Goal: Task Accomplishment & Management: Manage account settings

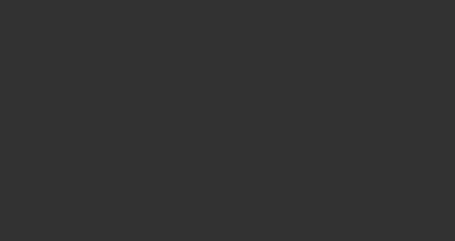
select select "3"
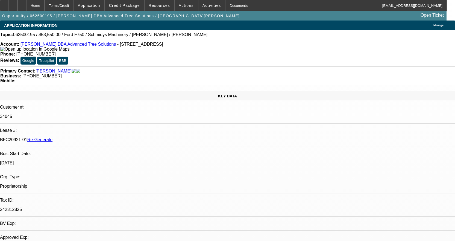
select select "0.1"
select select "0"
select select "3"
select select "0"
select select "6"
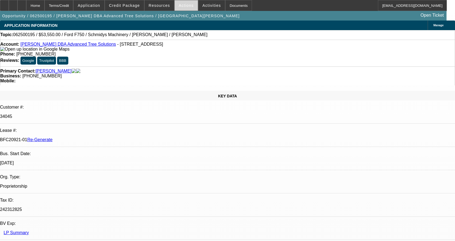
click at [185, 4] on span "Actions" at bounding box center [186, 5] width 15 height 4
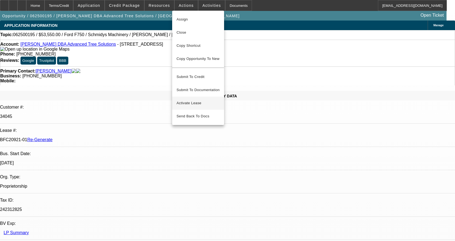
click at [191, 100] on span "Activate Lease" at bounding box center [198, 103] width 43 height 7
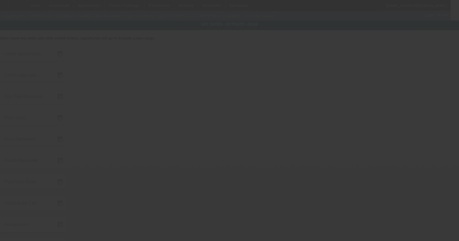
type input "6/9/2025"
type input "8/6/2025"
type input "8/11/2025"
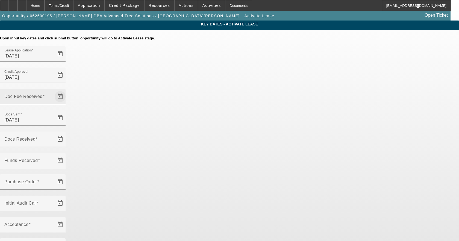
click at [67, 90] on span "Open calendar" at bounding box center [60, 96] width 13 height 13
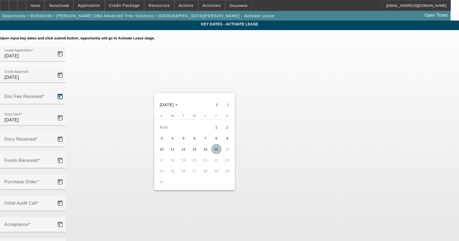
click at [217, 150] on span "15" at bounding box center [217, 149] width 10 height 10
type input "8/15/2025"
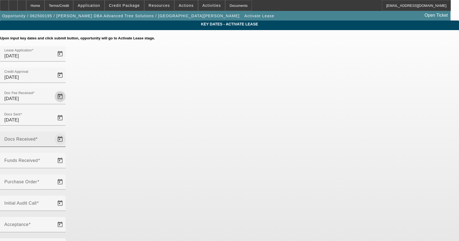
click at [67, 133] on span "Open calendar" at bounding box center [60, 139] width 13 height 13
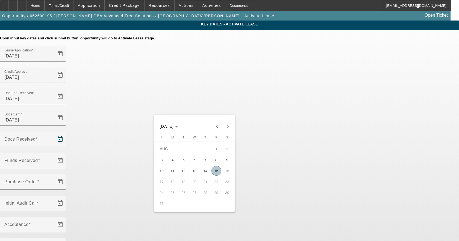
drag, startPoint x: 215, startPoint y: 171, endPoint x: 218, endPoint y: 169, distance: 3.6
click at [216, 170] on span "15" at bounding box center [217, 171] width 10 height 10
type input "8/15/2025"
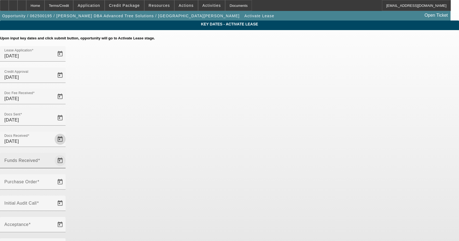
click at [67, 154] on span "Open calendar" at bounding box center [60, 160] width 13 height 13
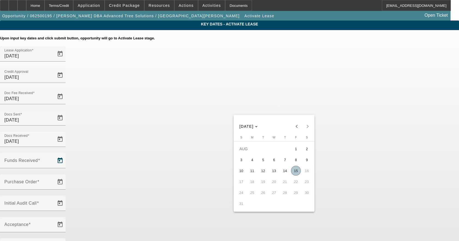
click at [296, 173] on span "15" at bounding box center [296, 171] width 10 height 10
type input "8/15/2025"
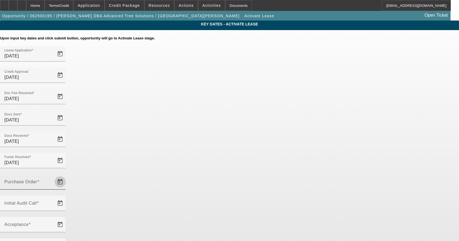
click at [67, 175] on span "Open calendar" at bounding box center [60, 181] width 13 height 13
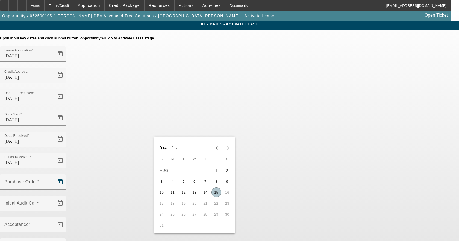
drag, startPoint x: 214, startPoint y: 191, endPoint x: 233, endPoint y: 171, distance: 27.7
click at [215, 191] on span "15" at bounding box center [217, 192] width 10 height 10
type input "8/15/2025"
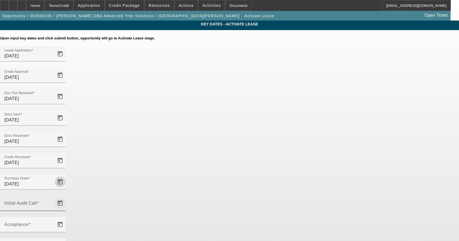
click at [67, 197] on span "Open calendar" at bounding box center [60, 203] width 13 height 13
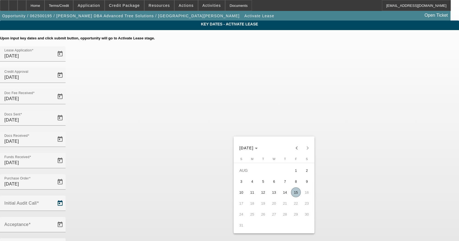
click at [294, 192] on span "15" at bounding box center [296, 192] width 10 height 10
type input "8/15/2025"
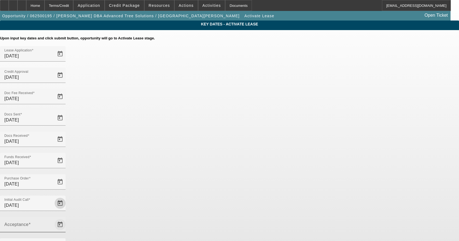
click at [67, 218] on span "Open calendar" at bounding box center [60, 224] width 13 height 13
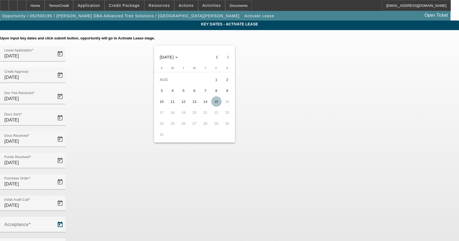
click at [215, 104] on span "15" at bounding box center [217, 102] width 10 height 10
type input "8/15/2025"
type input "9/1/2025"
type input "10/1/2025"
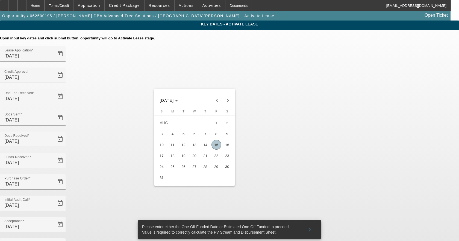
click at [180, 158] on span "19" at bounding box center [184, 156] width 10 height 10
type input "8/19/2025"
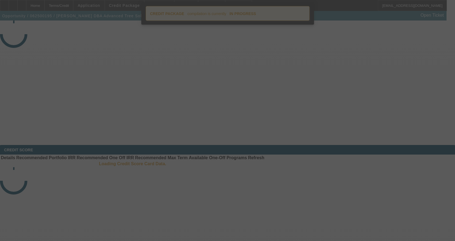
select select "4"
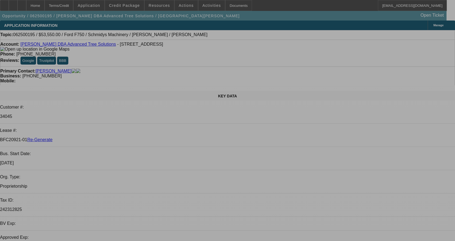
select select "0.1"
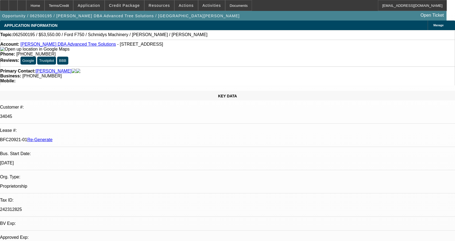
select select "0"
select select "3"
select select "0"
select select "6"
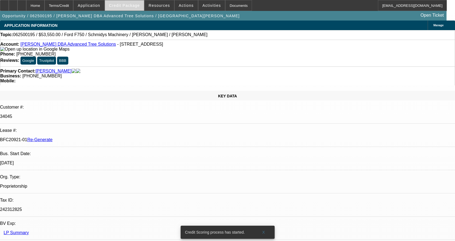
click at [139, 2] on span at bounding box center [124, 5] width 39 height 13
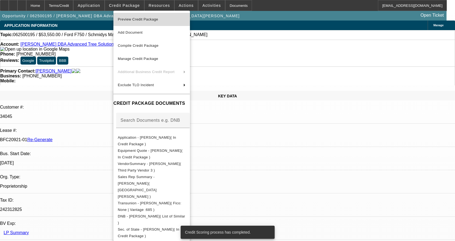
click at [147, 18] on span "Preview Credit Package" at bounding box center [138, 19] width 40 height 4
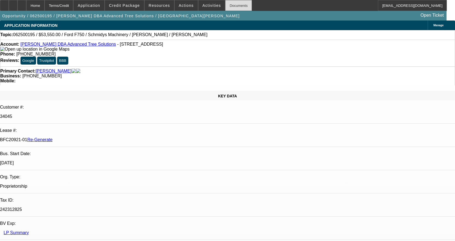
click at [235, 8] on div "Documents" at bounding box center [238, 5] width 27 height 11
click at [230, 7] on div "Documents" at bounding box center [238, 5] width 27 height 11
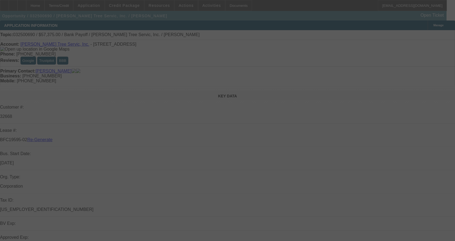
select select "3"
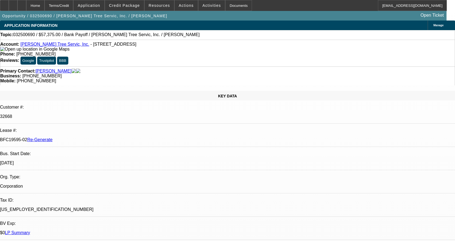
select select "0.1"
select select "0"
select select "3"
select select "0"
select select "6"
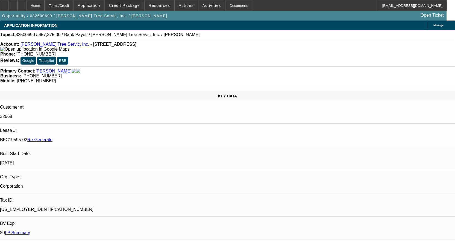
click at [131, 7] on span "Credit Package" at bounding box center [124, 5] width 31 height 4
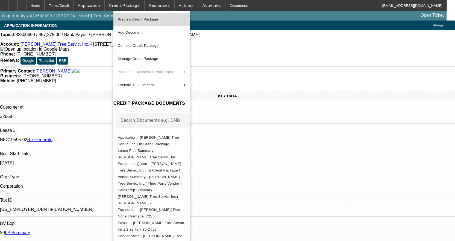
click at [133, 23] on button "Preview Credit Package" at bounding box center [151, 19] width 77 height 13
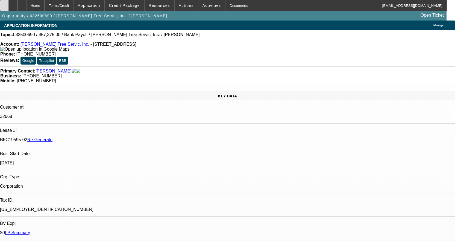
click at [9, 5] on div at bounding box center [4, 5] width 9 height 11
click at [204, 4] on span "Activities" at bounding box center [212, 5] width 19 height 4
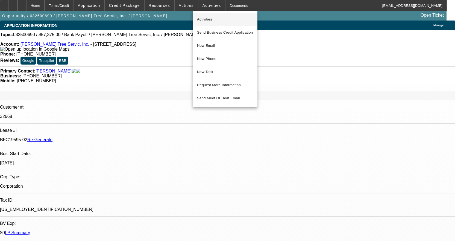
click at [201, 16] on span "Activities" at bounding box center [225, 19] width 56 height 7
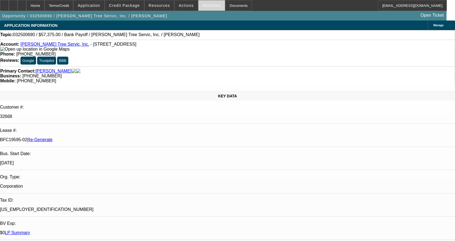
click at [208, 7] on span "Activities" at bounding box center [212, 5] width 19 height 4
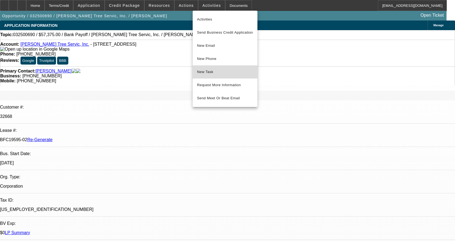
click at [217, 70] on span "New Task" at bounding box center [225, 72] width 56 height 7
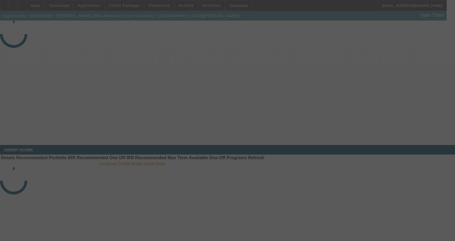
select select "4"
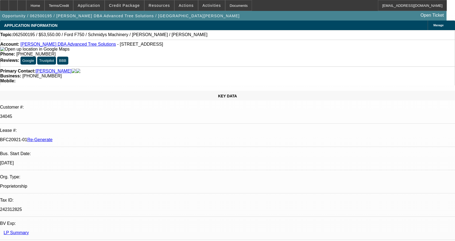
select select "0.1"
select select "0"
select select "3"
select select "0"
select select "6"
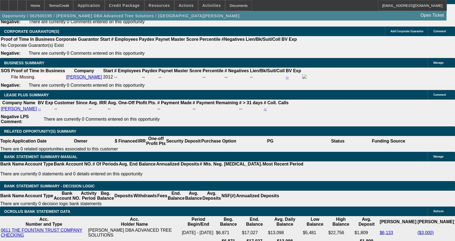
scroll to position [902, 0]
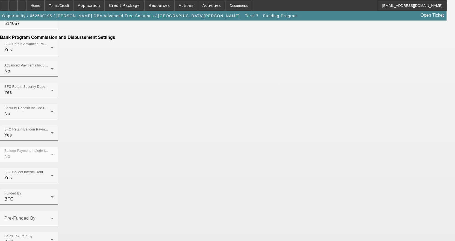
scroll to position [355, 0]
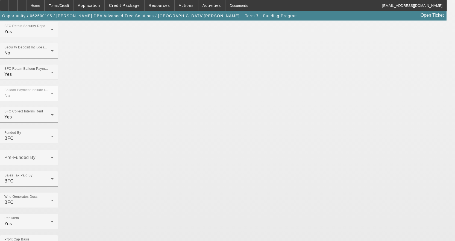
scroll to position [399, 0]
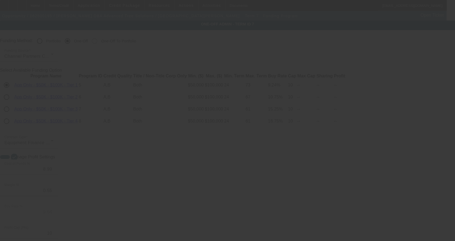
radio input "true"
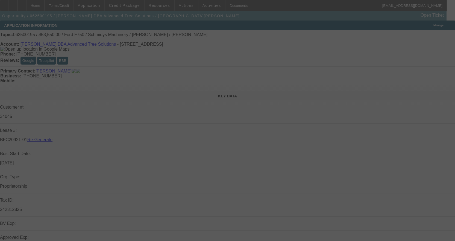
select select "4"
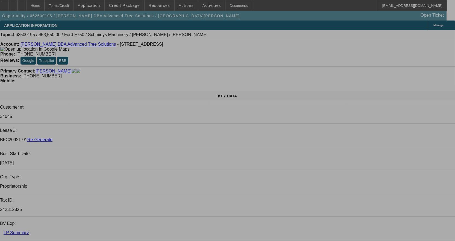
select select "0.1"
select select "0"
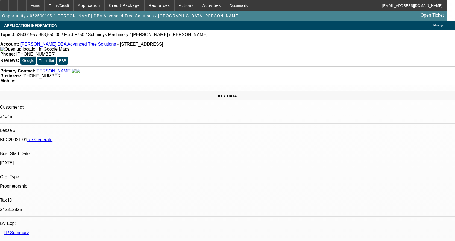
select select "3"
select select "0"
select select "6"
click at [230, 8] on div "Documents" at bounding box center [238, 5] width 27 height 11
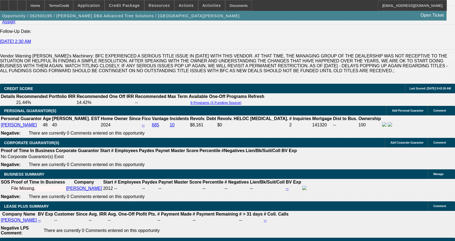
scroll to position [875, 0]
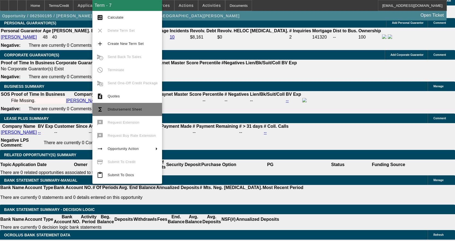
click at [132, 110] on span "Disbursement Sheet" at bounding box center [125, 109] width 34 height 4
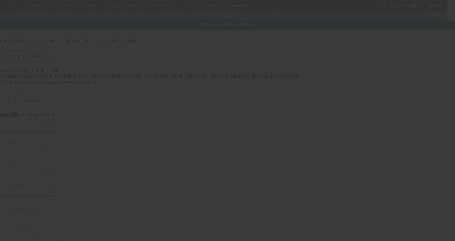
radio input "true"
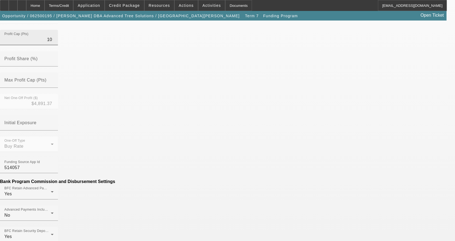
scroll to position [164, 0]
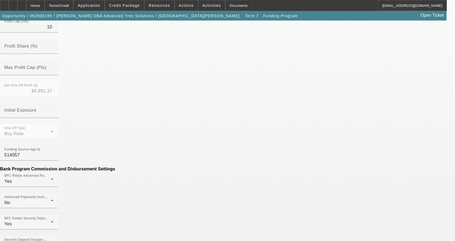
drag, startPoint x: 113, startPoint y: 164, endPoint x: 138, endPoint y: 162, distance: 25.2
type input "$14.12"
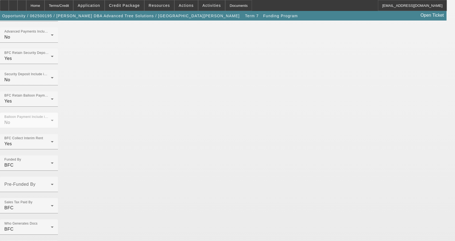
scroll to position [399, 0]
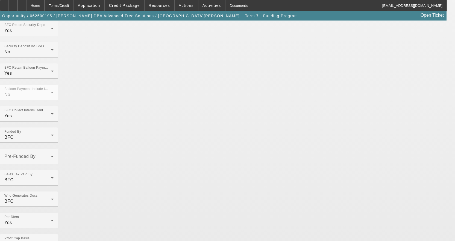
type input "Per Diem"
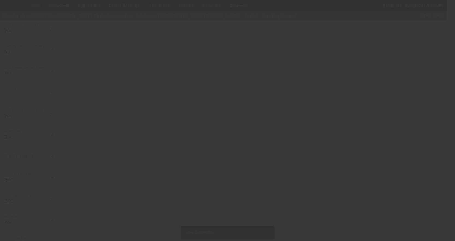
scroll to position [0, 0]
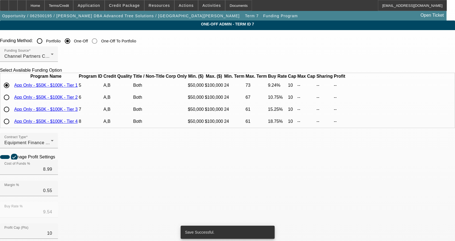
radio input "true"
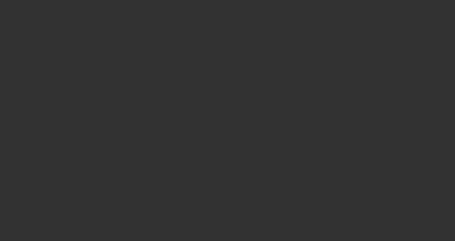
select select "4"
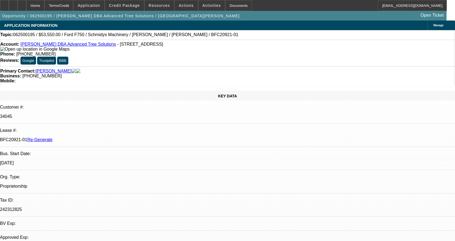
select select "0.1"
select select "0"
select select "3"
select select "0"
select select "6"
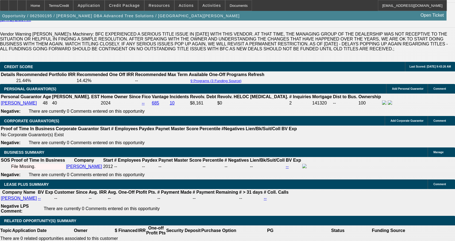
scroll to position [902, 0]
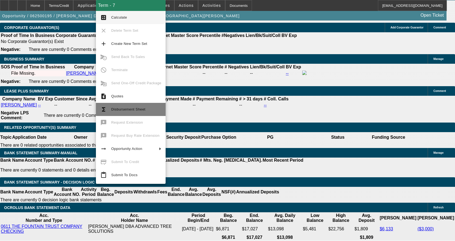
click at [125, 107] on span "Disbursement Sheet" at bounding box center [128, 109] width 34 height 4
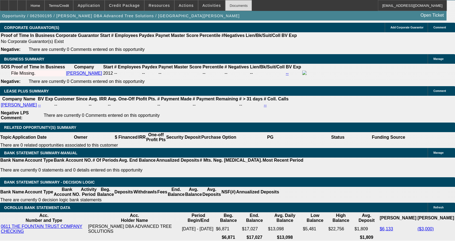
click at [234, 4] on div "Documents" at bounding box center [238, 5] width 27 height 11
click at [208, 6] on span "Activities" at bounding box center [212, 5] width 19 height 4
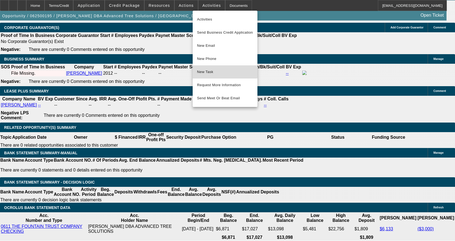
click at [214, 67] on button "New Task" at bounding box center [225, 71] width 65 height 13
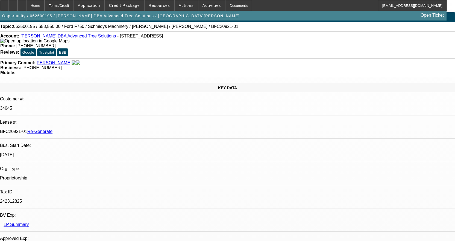
scroll to position [0, 0]
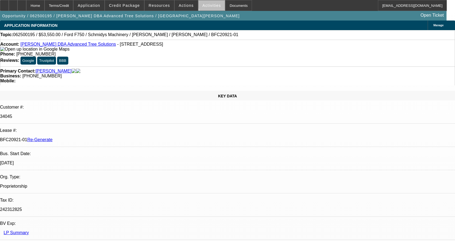
click at [208, 3] on span at bounding box center [211, 5] width 27 height 13
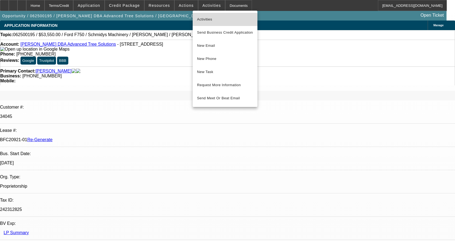
click at [204, 20] on span "Activities" at bounding box center [225, 19] width 56 height 7
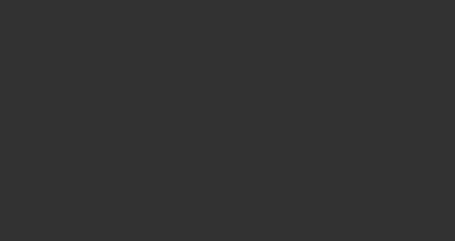
select select "4"
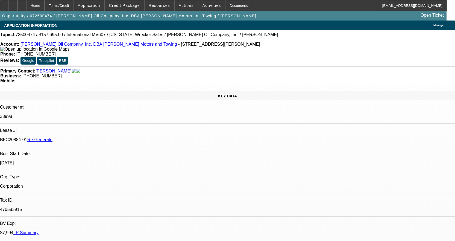
select select "0"
select select "0.1"
select select "4"
